Goal: Navigation & Orientation: Find specific page/section

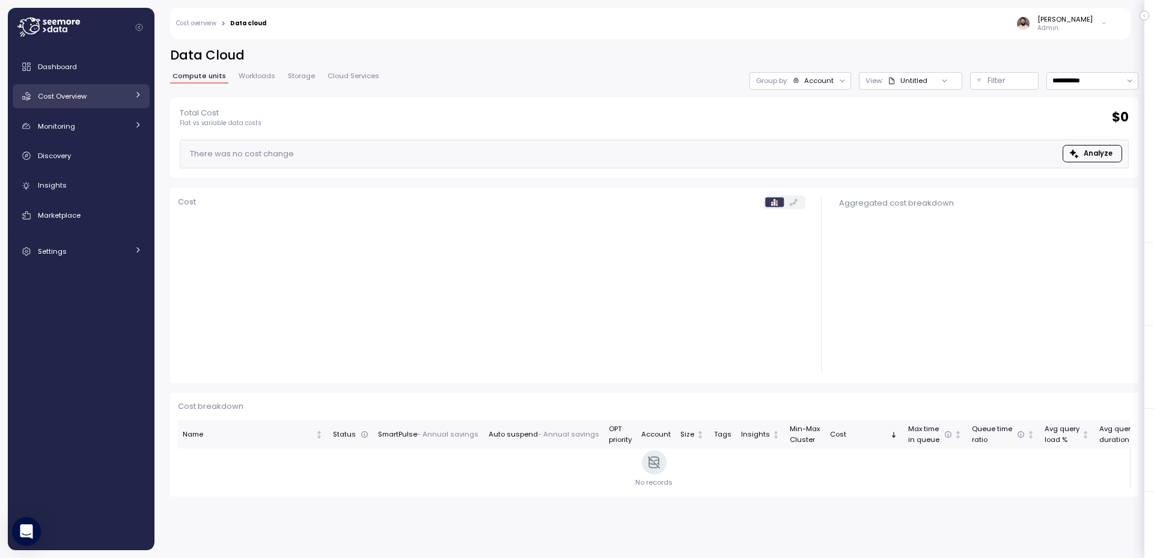
click at [115, 100] on div "Cost Overview" at bounding box center [83, 96] width 90 height 12
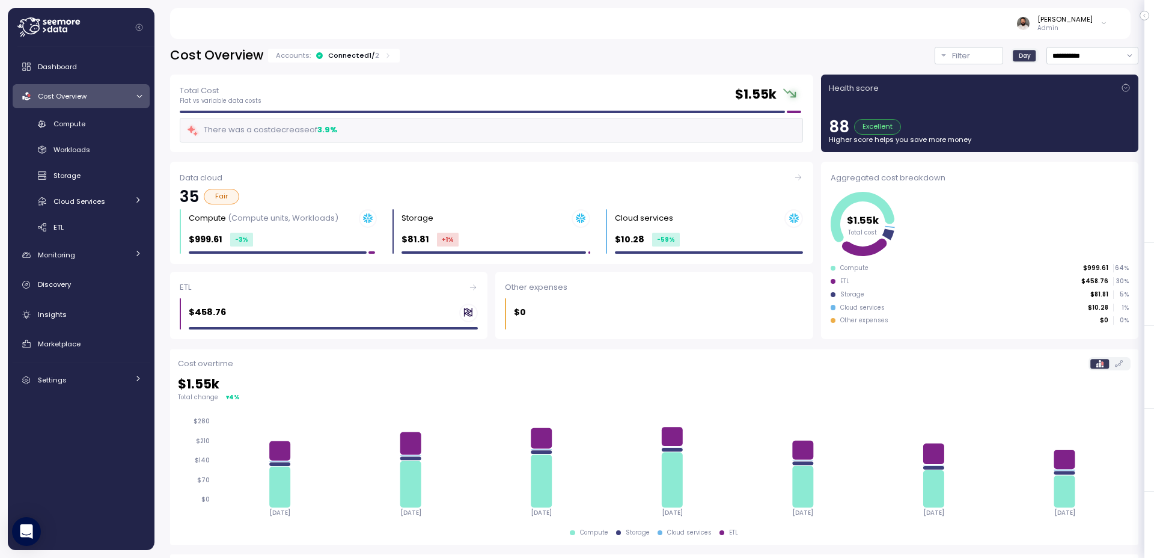
click at [117, 97] on div "Cost Overview" at bounding box center [83, 96] width 90 height 12
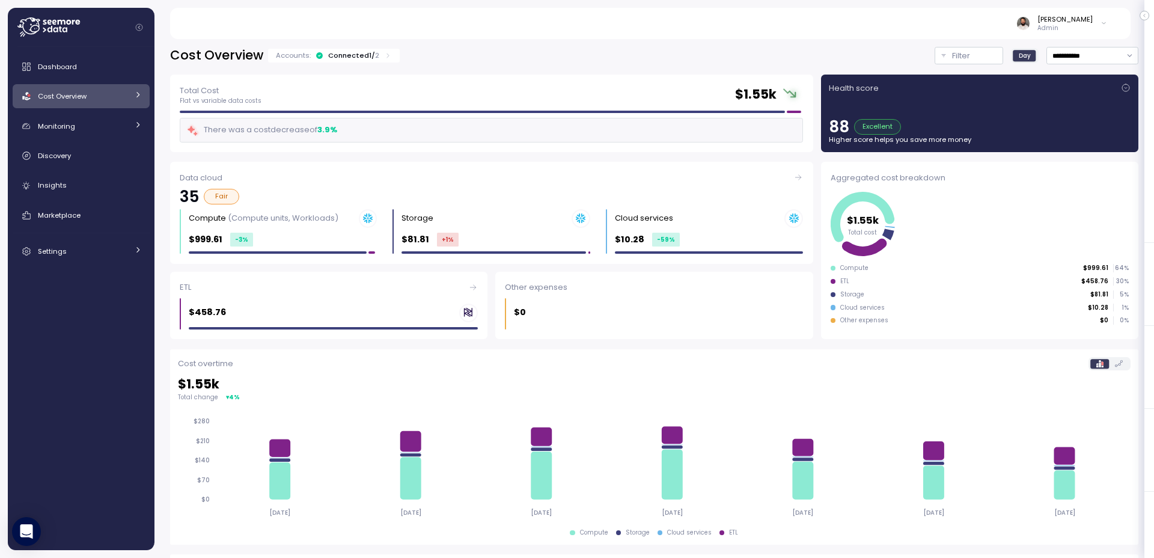
click at [113, 119] on div "Dashboard Cost Overview Compute Workloads Storage Cloud Services Clustering col…" at bounding box center [81, 159] width 137 height 209
drag, startPoint x: 97, startPoint y: 102, endPoint x: 87, endPoint y: 111, distance: 13.6
click at [97, 102] on div "Cost Overview" at bounding box center [83, 96] width 90 height 12
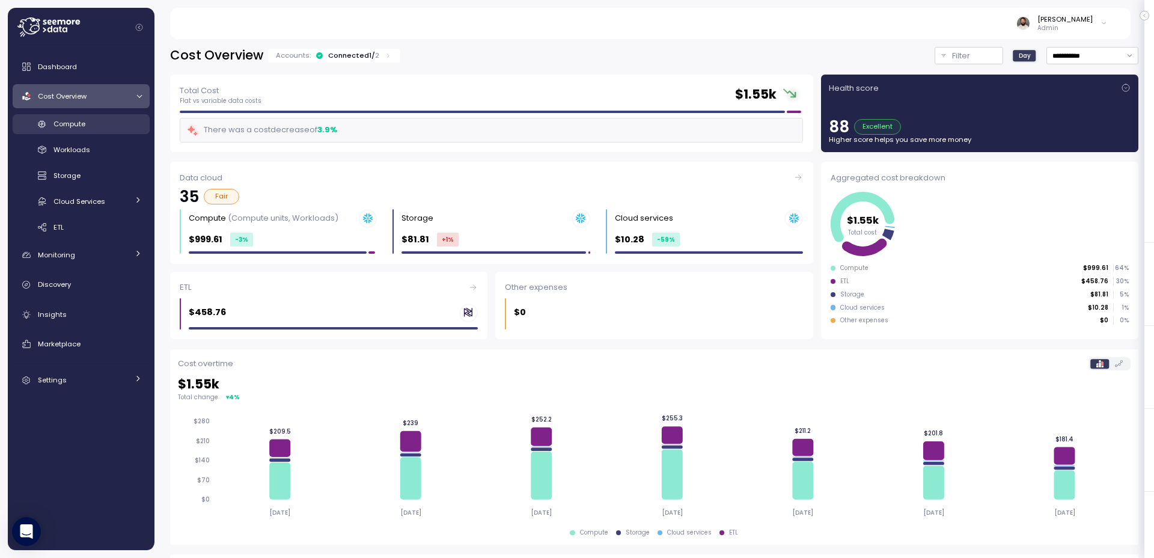
click at [67, 127] on span "Compute" at bounding box center [69, 124] width 32 height 10
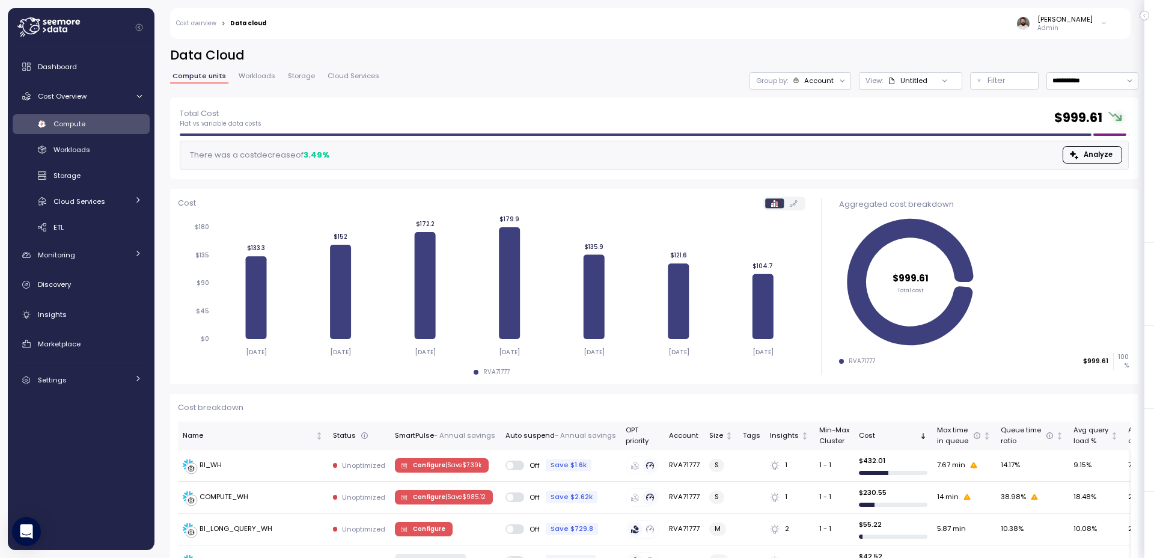
click at [837, 88] on div at bounding box center [842, 80] width 17 height 17
click at [837, 85] on div at bounding box center [842, 80] width 17 height 17
click at [829, 83] on div "Account" at bounding box center [818, 81] width 29 height 10
click at [819, 143] on p "Compute unit" at bounding box center [806, 147] width 47 height 10
